Goal: Task Accomplishment & Management: Manage account settings

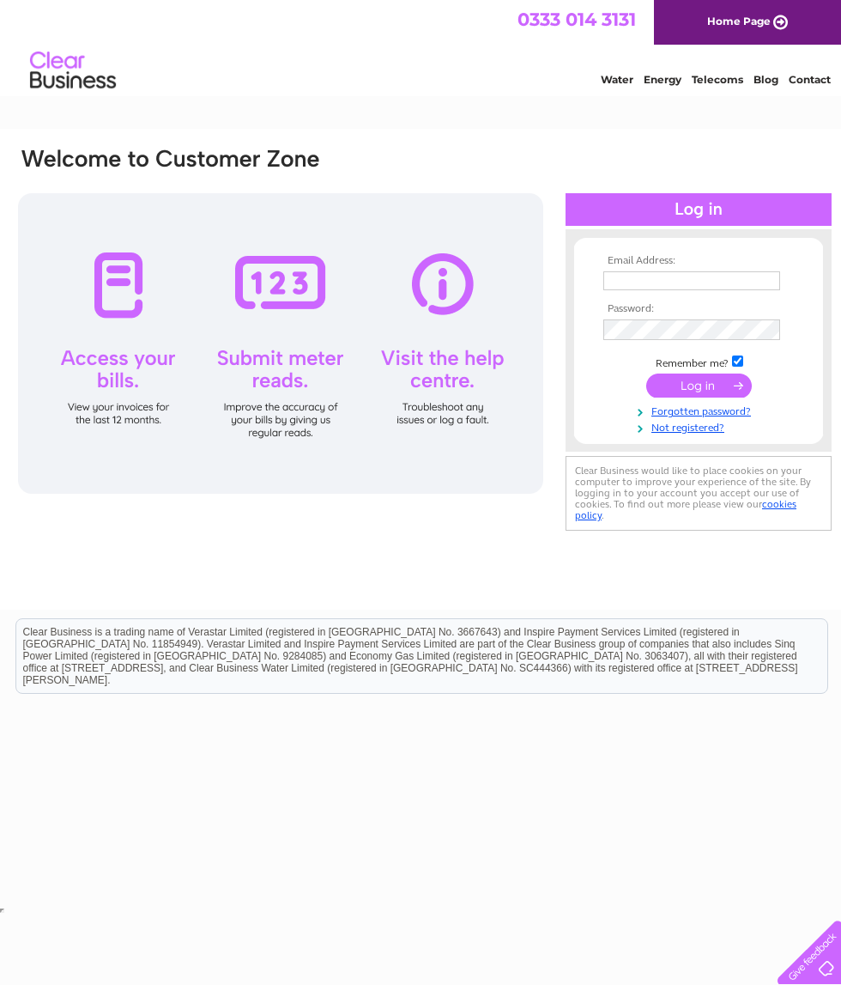
click at [647, 282] on input "text" at bounding box center [691, 280] width 177 height 19
type input "skivrak@hotmail.co.uk"
click at [709, 395] on input "submit" at bounding box center [699, 387] width 106 height 24
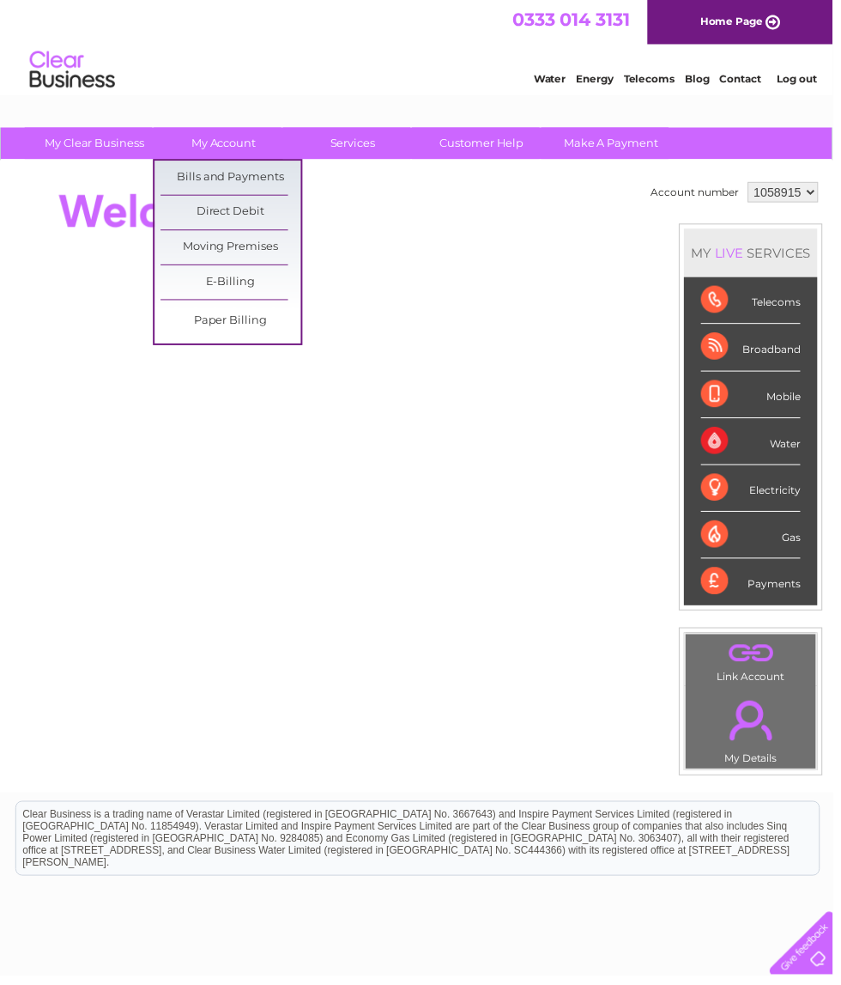
click at [238, 191] on link "Bills and Payments" at bounding box center [233, 179] width 142 height 34
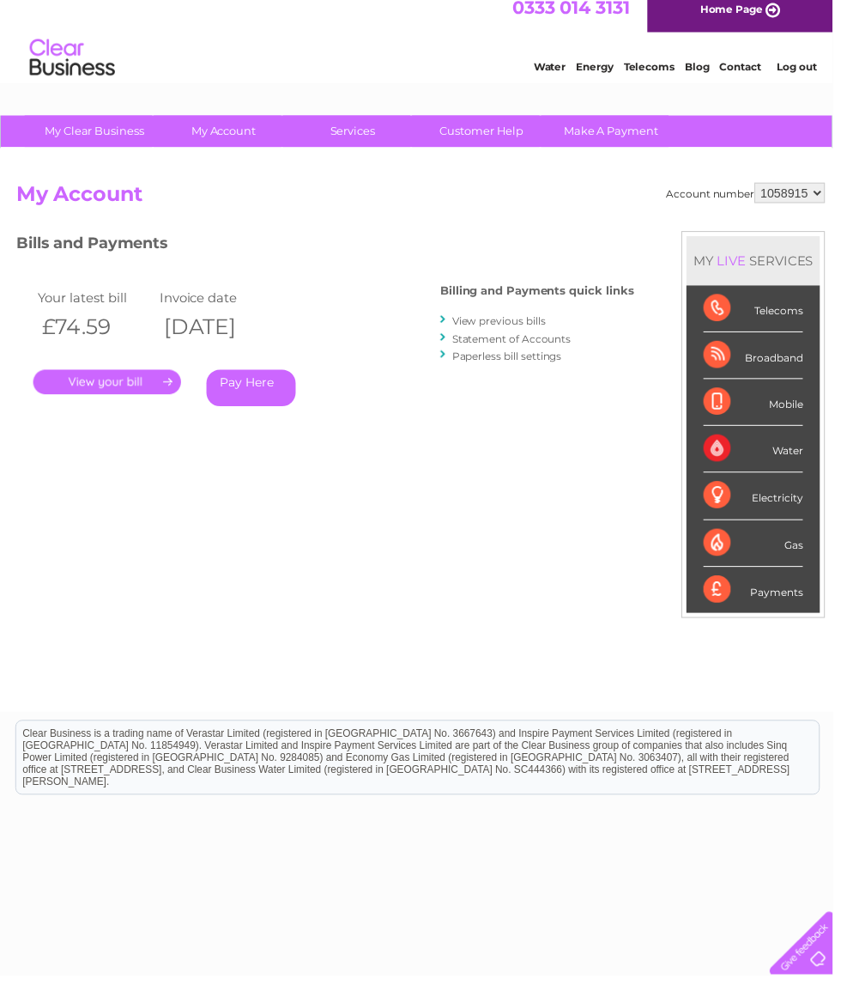
scroll to position [13, 0]
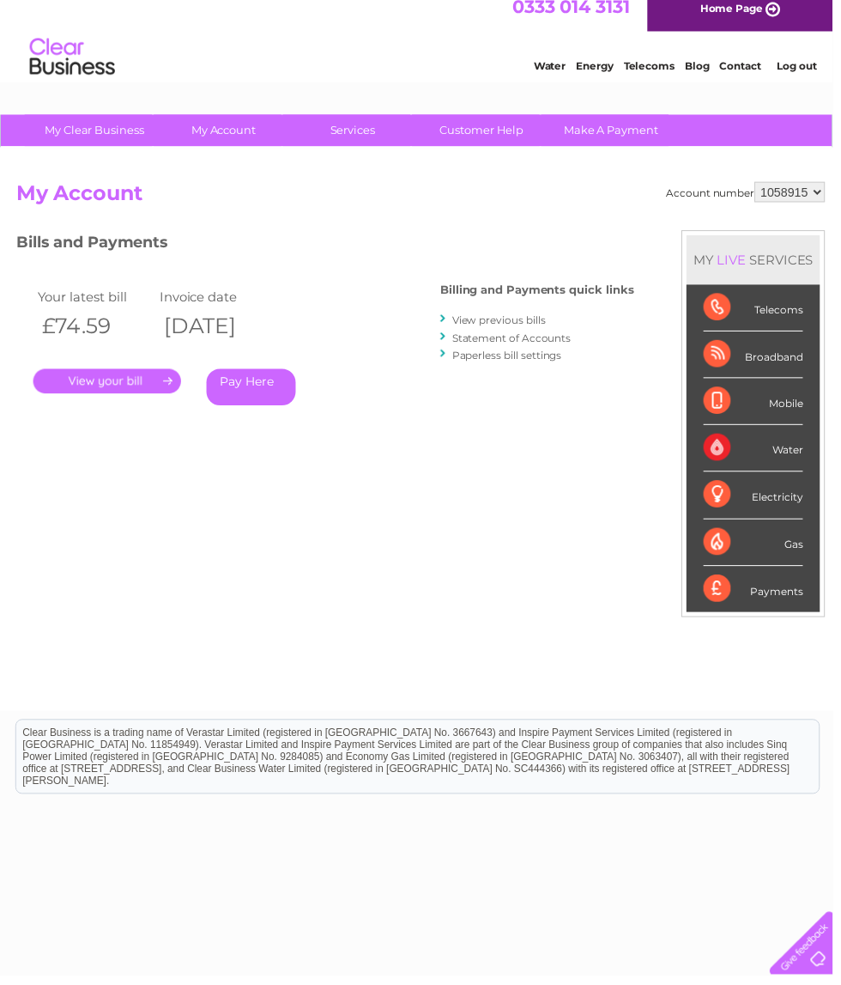
click at [513, 325] on link "View previous bills" at bounding box center [504, 323] width 94 height 13
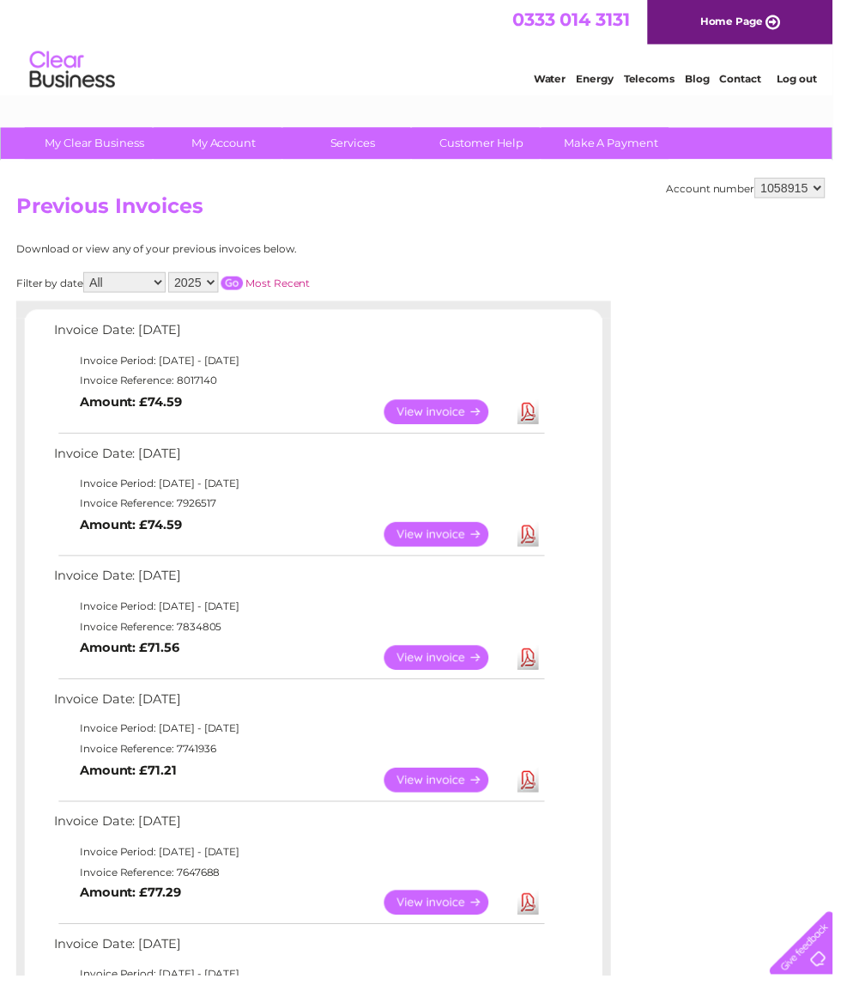
click at [542, 539] on link "Download" at bounding box center [533, 539] width 21 height 25
click at [480, 421] on link "View" at bounding box center [451, 415] width 126 height 25
click at [542, 404] on link "Download" at bounding box center [533, 415] width 21 height 25
click at [541, 415] on link "Download" at bounding box center [533, 415] width 21 height 25
click at [143, 287] on select "All January February March April May June July August September October Novembe…" at bounding box center [125, 285] width 83 height 21
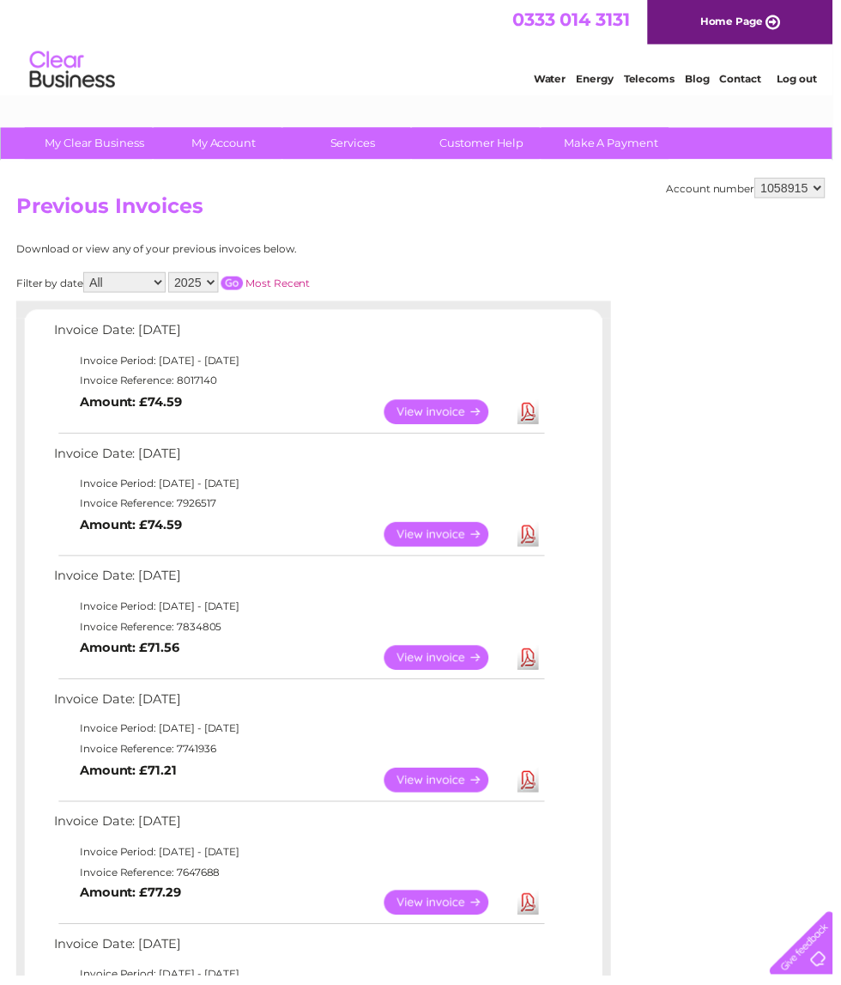
select select "8"
click at [540, 421] on link "Download" at bounding box center [533, 415] width 21 height 25
click at [469, 424] on link "View" at bounding box center [451, 415] width 126 height 25
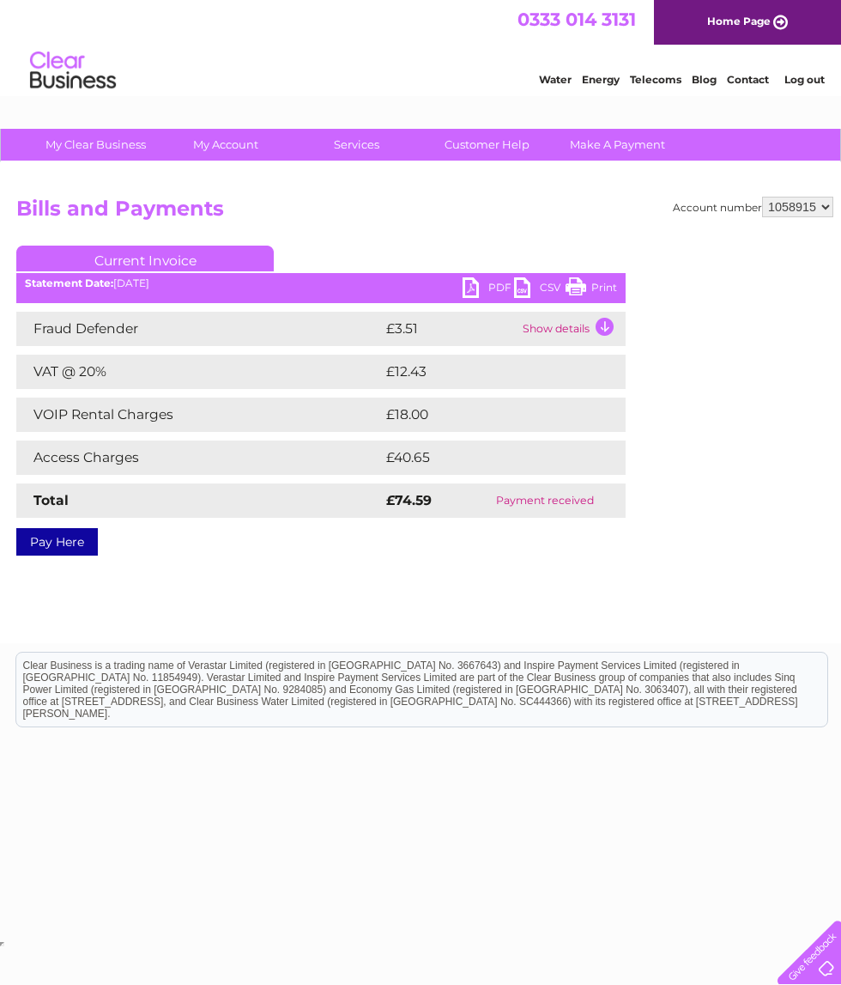
click at [480, 294] on link "PDF" at bounding box center [489, 289] width 52 height 25
